Goal: Task Accomplishment & Management: Use online tool/utility

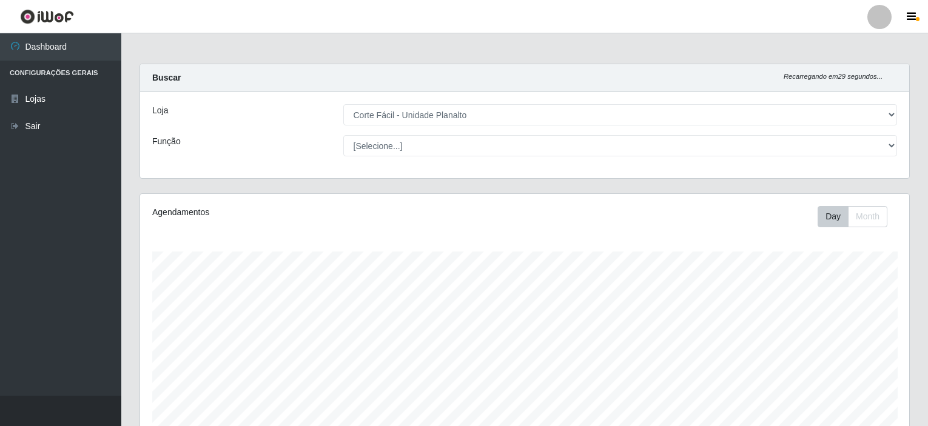
select select "202"
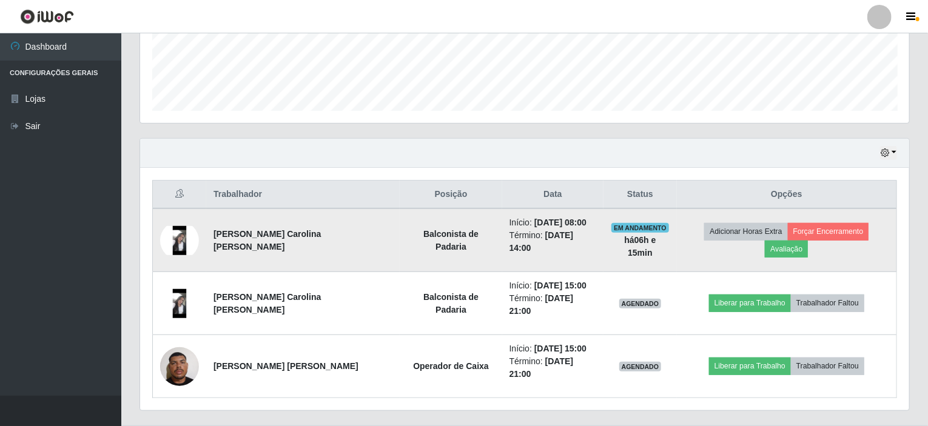
scroll to position [252, 769]
click at [811, 236] on button "Forçar Encerramento" at bounding box center [828, 231] width 81 height 17
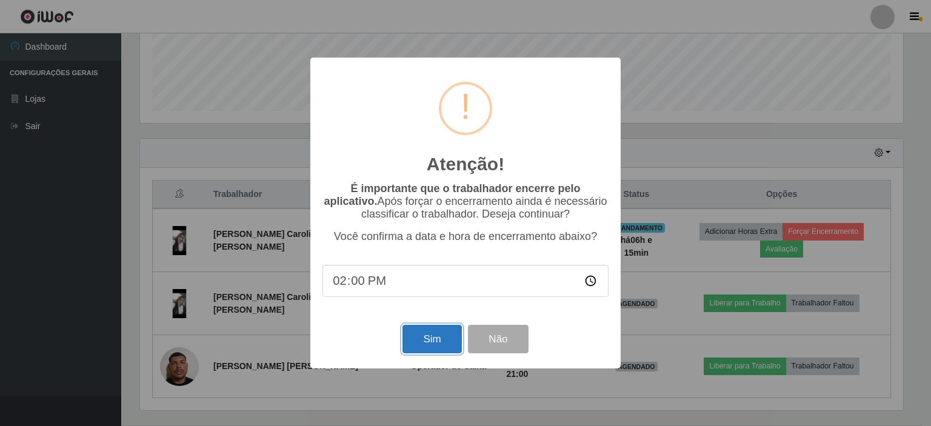
click at [425, 341] on button "Sim" at bounding box center [432, 339] width 59 height 28
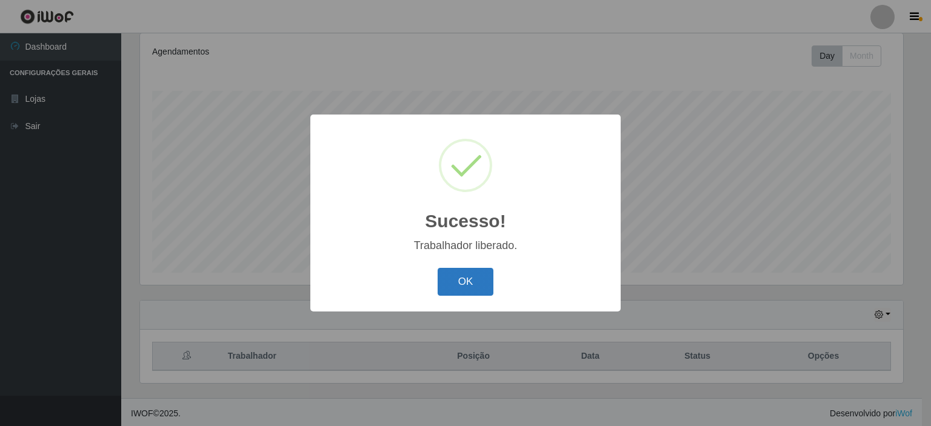
click at [461, 285] on button "OK" at bounding box center [466, 282] width 56 height 28
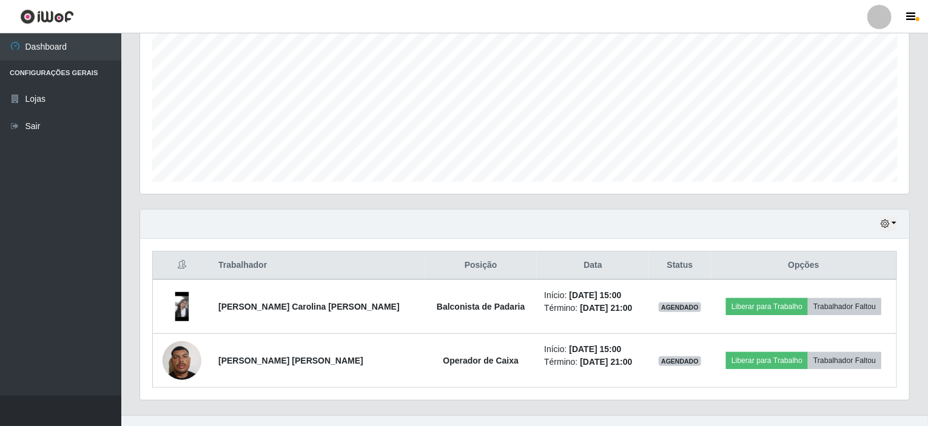
scroll to position [269, 0]
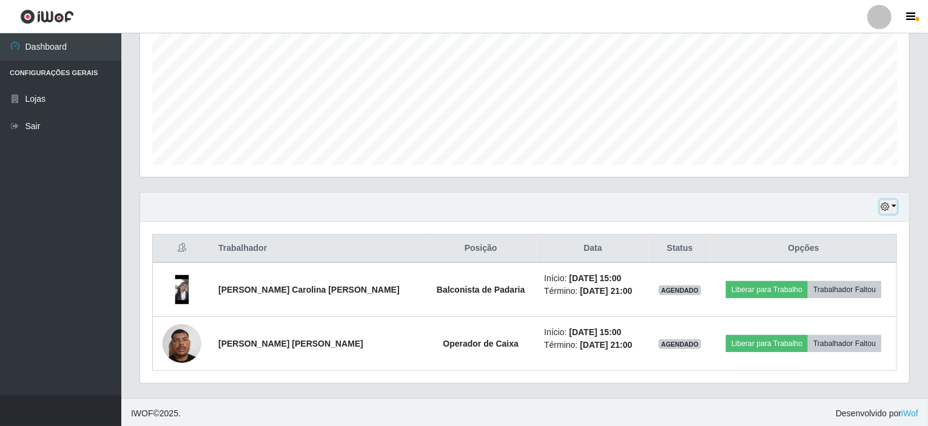
click at [897, 206] on button "button" at bounding box center [888, 207] width 17 height 14
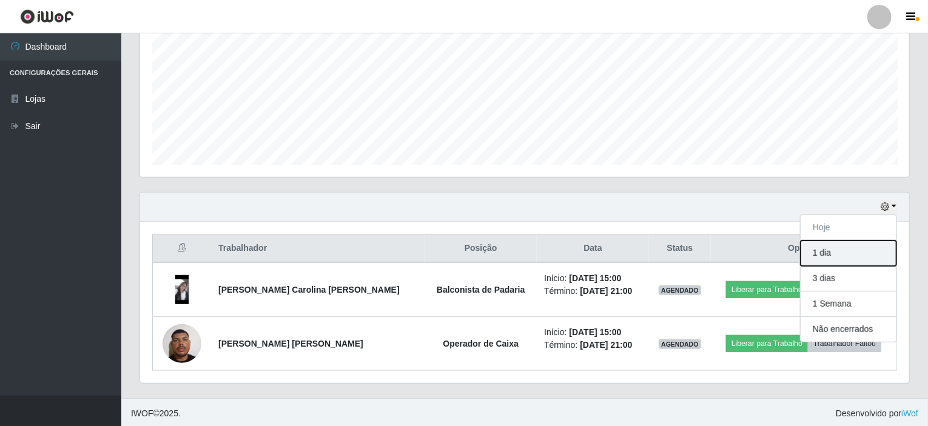
click at [841, 257] on button "1 dia" at bounding box center [848, 253] width 96 height 25
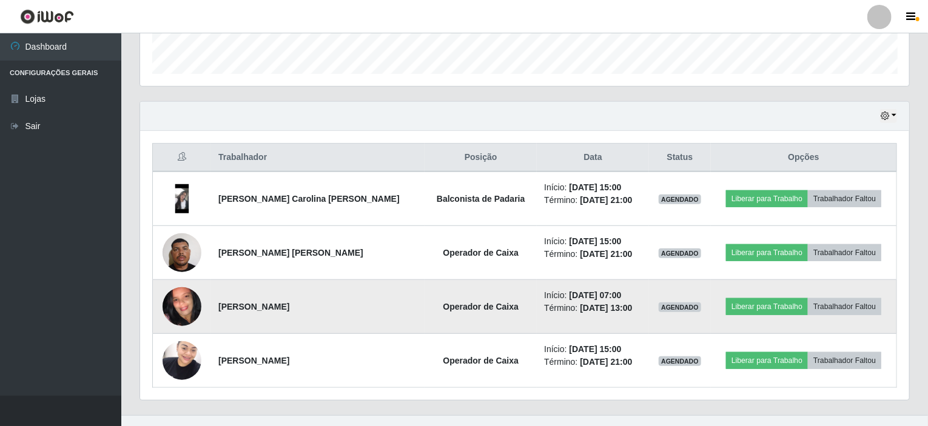
scroll to position [376, 0]
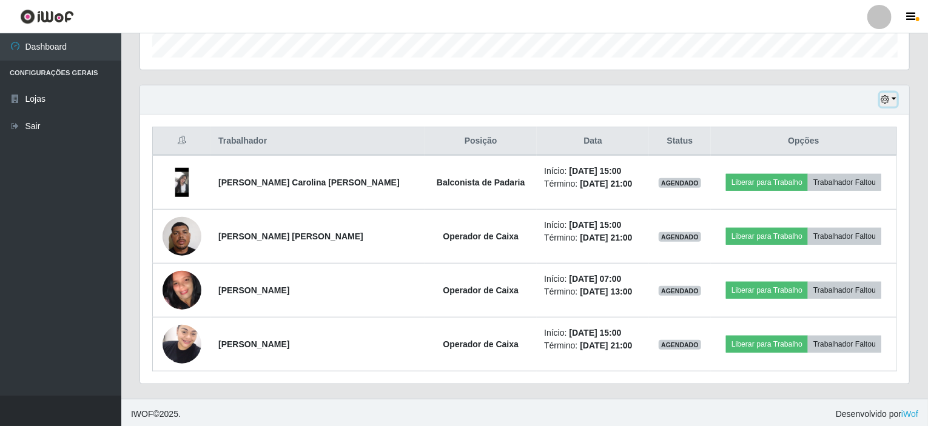
click at [893, 97] on button "button" at bounding box center [888, 100] width 17 height 14
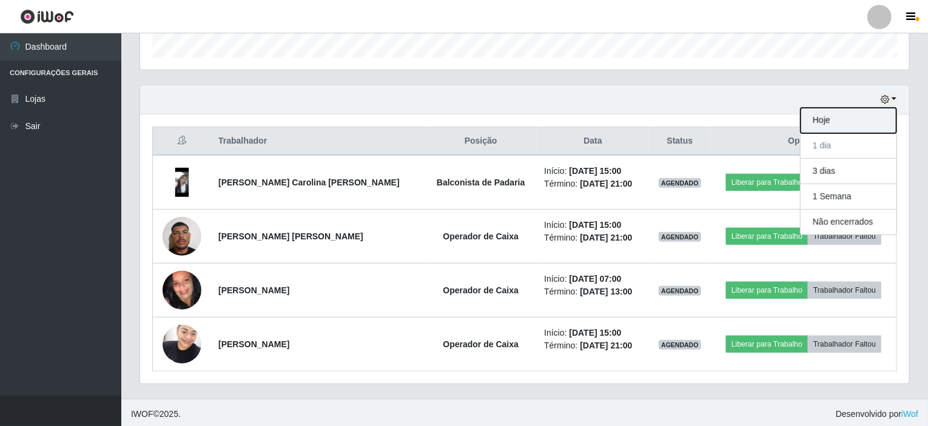
click at [829, 119] on button "Hoje" at bounding box center [848, 120] width 96 height 25
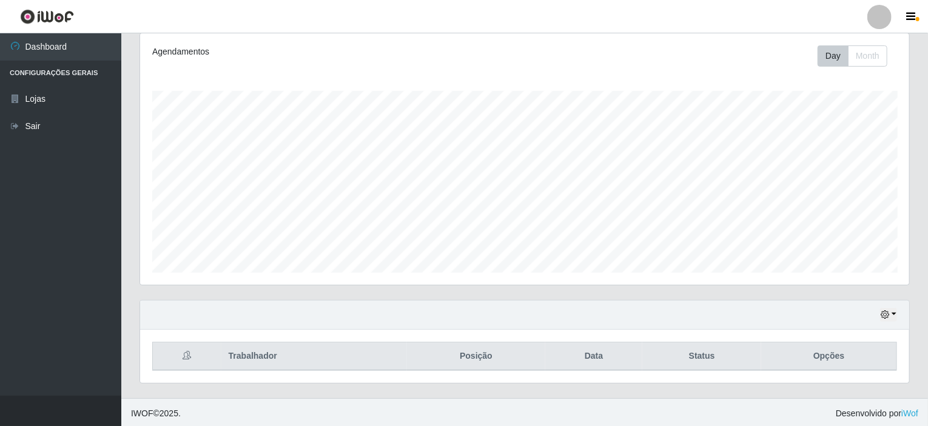
scroll to position [269, 0]
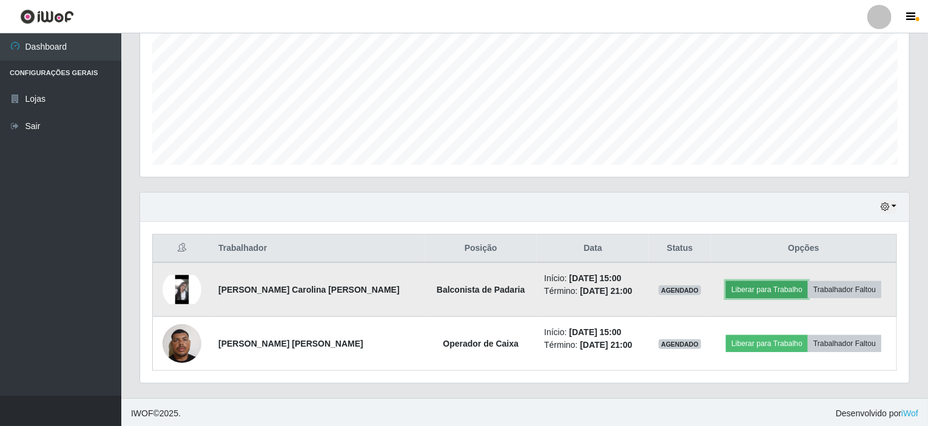
click at [749, 286] on button "Liberar para Trabalho" at bounding box center [767, 289] width 82 height 17
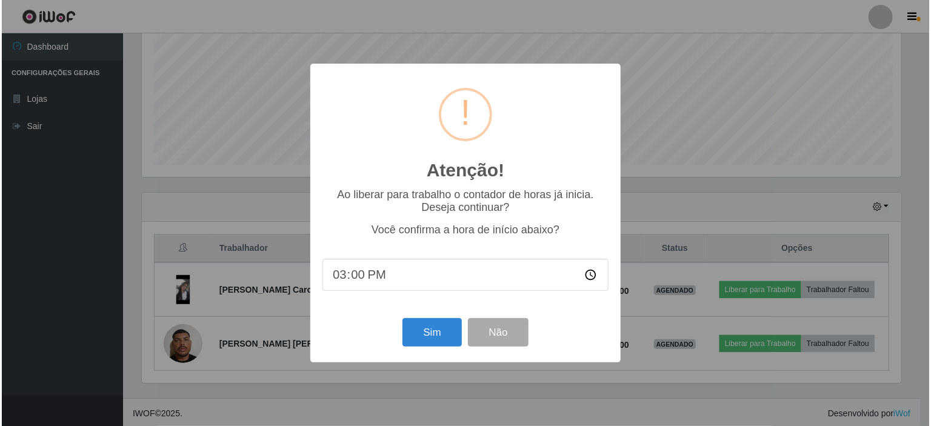
scroll to position [252, 764]
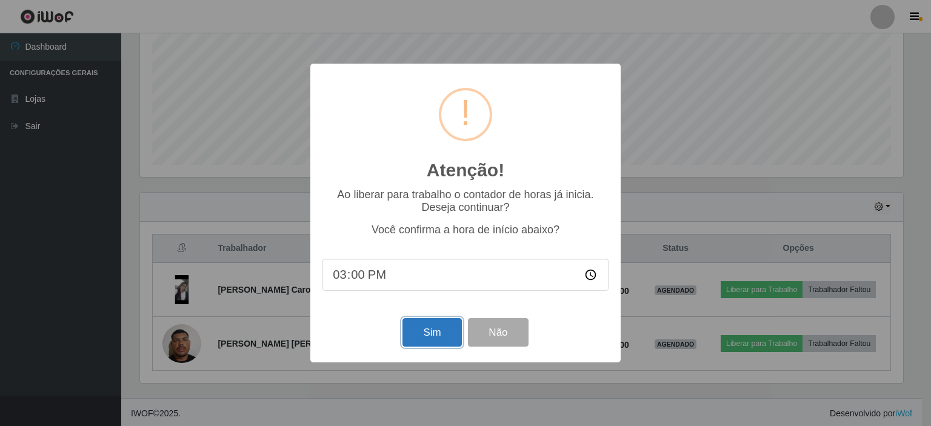
click at [439, 327] on button "Sim" at bounding box center [432, 332] width 59 height 28
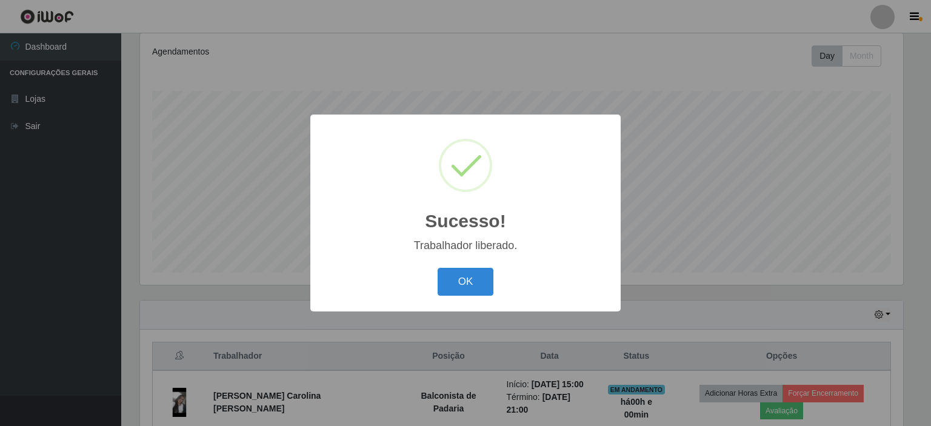
click at [468, 298] on div "OK Cancel" at bounding box center [466, 281] width 286 height 35
click at [470, 290] on button "OK" at bounding box center [466, 282] width 56 height 28
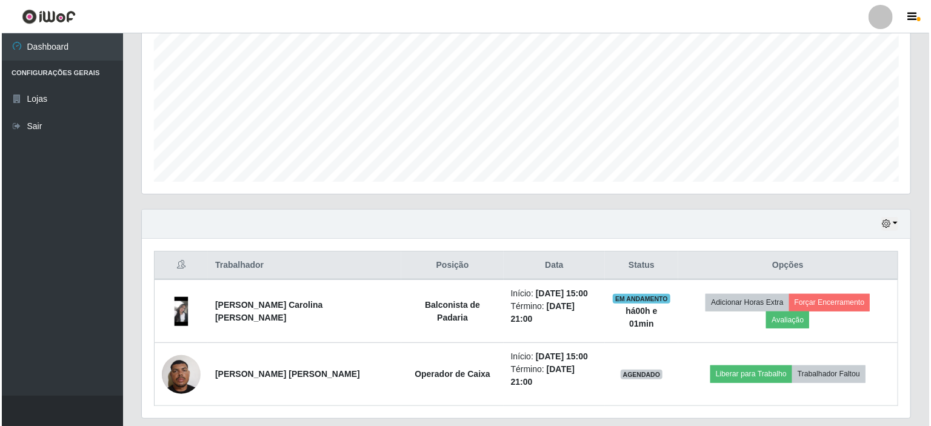
scroll to position [269, 0]
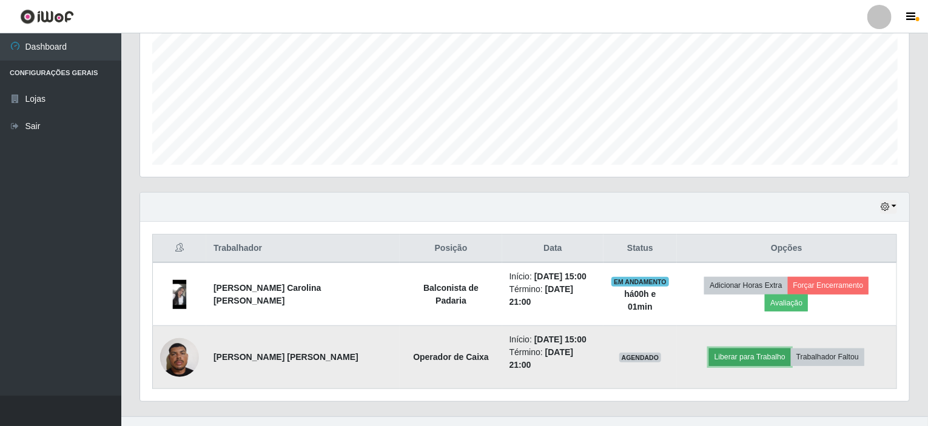
click at [730, 349] on button "Liberar para Trabalho" at bounding box center [750, 357] width 82 height 17
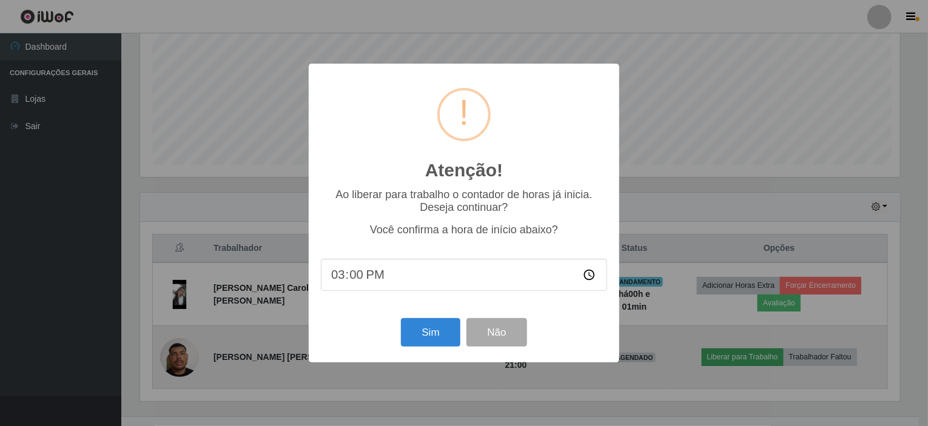
scroll to position [252, 764]
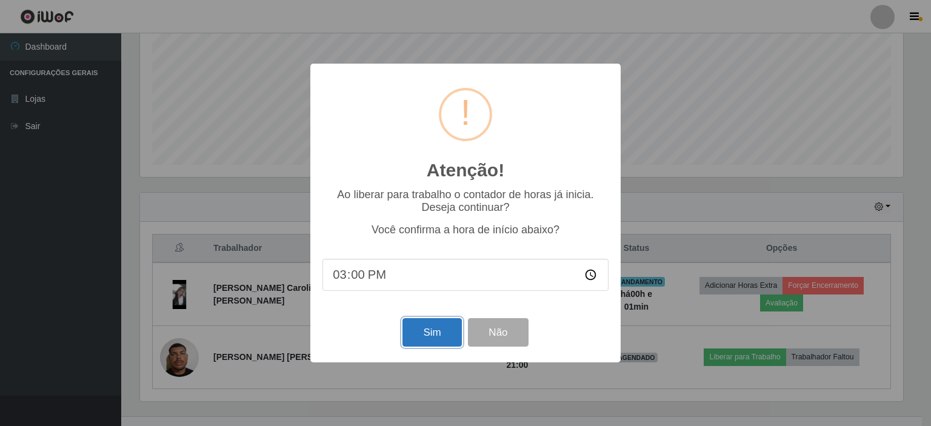
click at [424, 335] on button "Sim" at bounding box center [432, 332] width 59 height 28
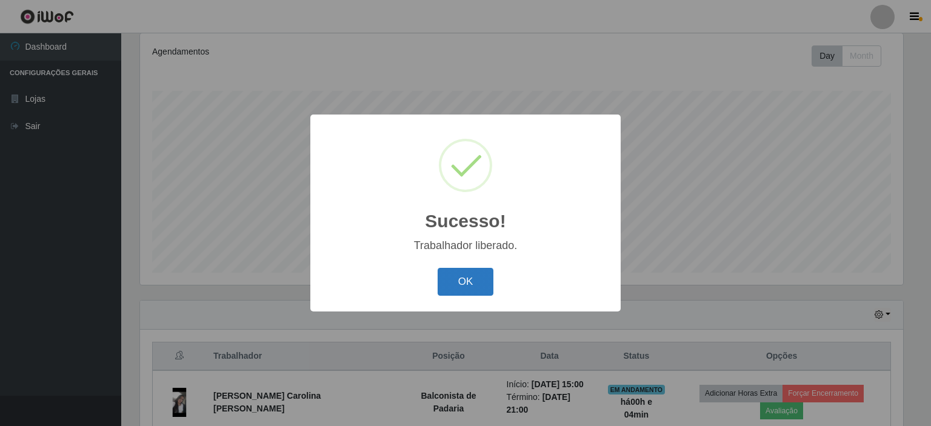
click at [458, 271] on button "OK" at bounding box center [466, 282] width 56 height 28
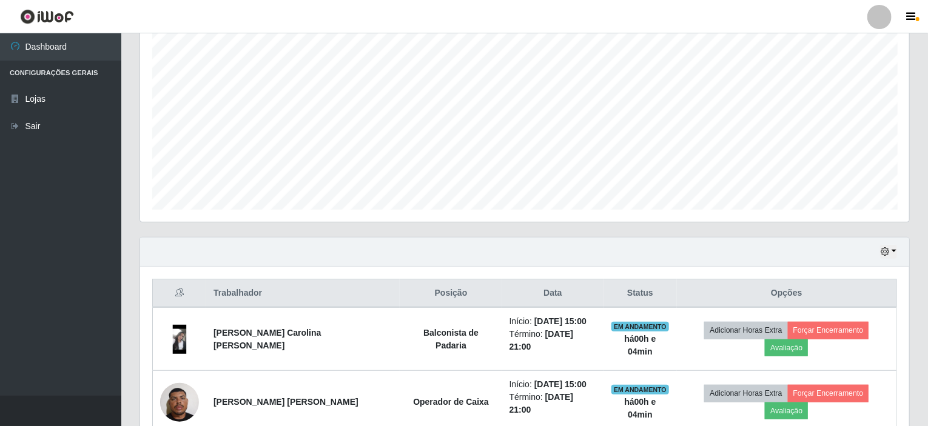
scroll to position [269, 0]
